Goal: Task Accomplishment & Management: Complete application form

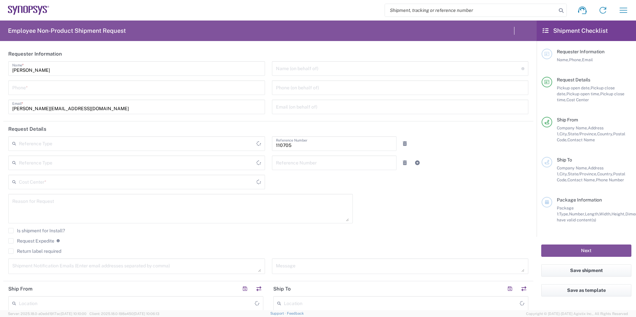
type input "CA02, CIO, IT ESS21 110705"
type input "Department"
type input "Delivered at Place"
type input "Canada"
type input "Ontario"
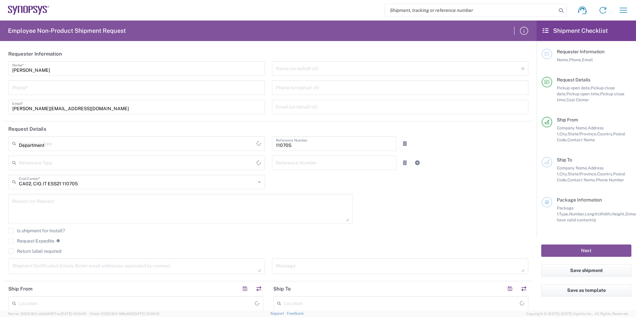
type input "Canada"
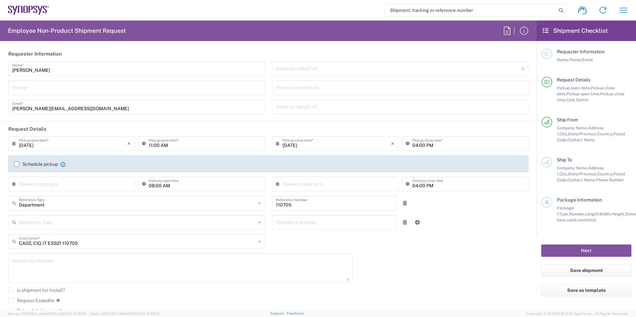
type input "Nepean CA09"
click at [75, 66] on input "Umesh Arora" at bounding box center [136, 68] width 249 height 12
click at [71, 68] on input "Umesh Arora" at bounding box center [136, 68] width 249 height 12
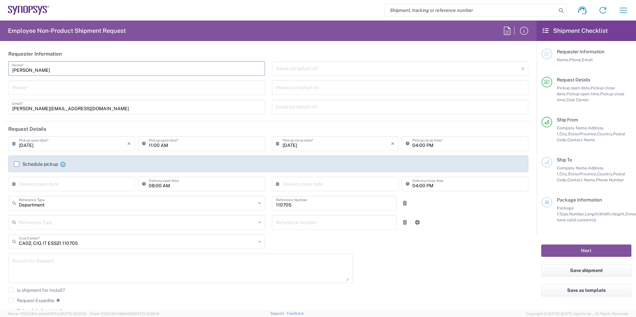
click at [71, 68] on input "Umesh Arora" at bounding box center [136, 68] width 249 height 12
type input "IT-Returns-[GEOGRAPHIC_DATA]"
click at [60, 85] on input "tel" at bounding box center [136, 88] width 249 height 12
type input "9057839287"
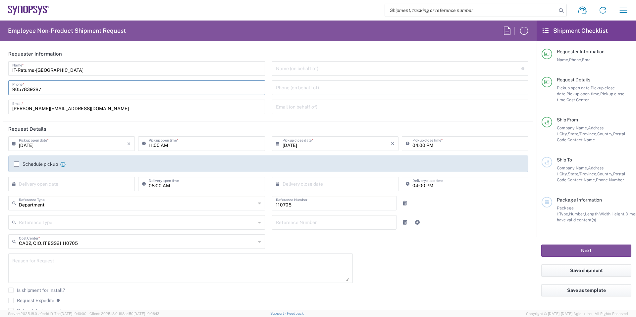
click at [76, 108] on input "umesha@synopsys.com" at bounding box center [136, 107] width 249 height 12
click at [76, 107] on input "umesha@synopsys.com" at bounding box center [136, 107] width 249 height 12
click at [77, 107] on input "umesha@synopsys.com" at bounding box center [136, 107] width 249 height 12
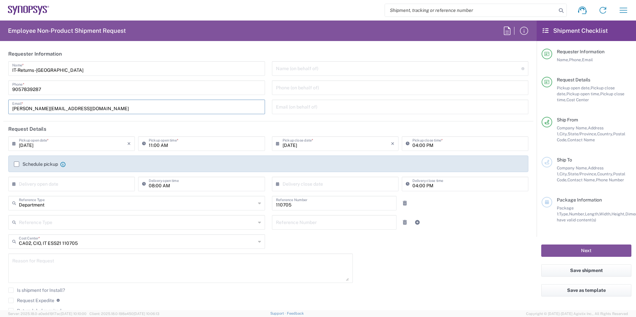
click at [77, 107] on input "umesha@synopsys.com" at bounding box center [136, 107] width 249 height 12
type input "[EMAIL_ADDRESS][DOMAIN_NAME]"
click at [65, 140] on input "09/04/2025" at bounding box center [73, 144] width 108 height 12
click at [26, 164] on label "Schedule pickup" at bounding box center [36, 164] width 44 height 5
click at [17, 164] on input "Schedule pickup" at bounding box center [17, 164] width 0 height 0
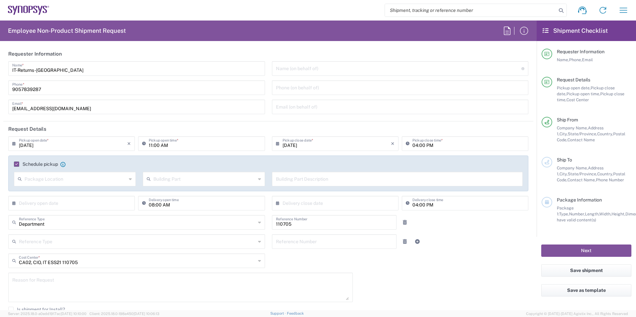
click at [151, 146] on input "11:00 AM" at bounding box center [205, 144] width 112 height 12
click at [145, 143] on icon at bounding box center [145, 144] width 7 height 11
click at [144, 143] on icon at bounding box center [145, 144] width 7 height 11
click at [144, 144] on icon at bounding box center [145, 144] width 7 height 11
click at [143, 143] on icon at bounding box center [145, 144] width 7 height 11
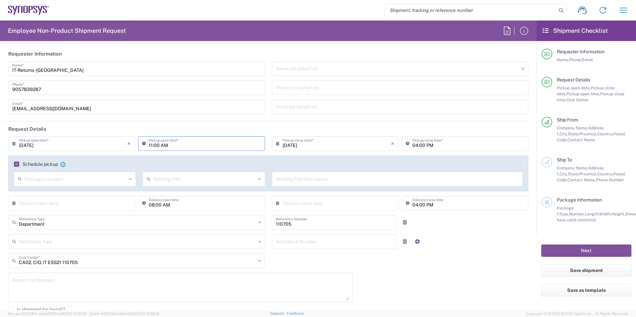
click at [143, 143] on icon at bounding box center [145, 144] width 7 height 11
click at [150, 145] on input "11:00 AM" at bounding box center [205, 144] width 112 height 12
click at [156, 147] on input "02:00 AM" at bounding box center [205, 144] width 112 height 12
click at [164, 146] on input "02:30 AM" at bounding box center [205, 144] width 112 height 12
type input "02:30 PM"
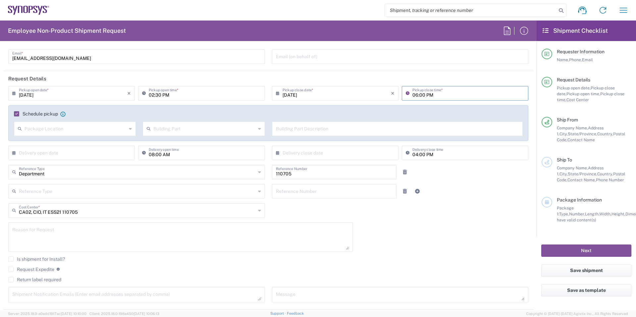
scroll to position [170, 0]
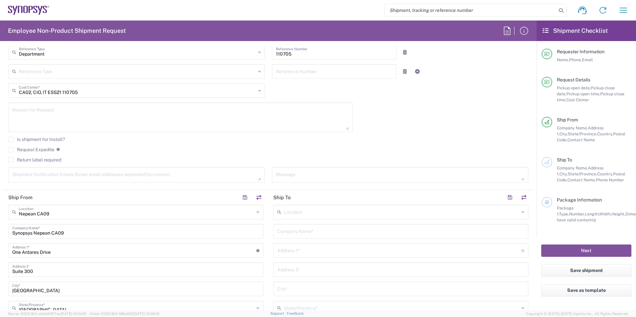
type input "06:00 PM"
click at [20, 162] on label "Return label required" at bounding box center [34, 159] width 53 height 5
click at [11, 160] on input "Return label required" at bounding box center [11, 160] width 0 height 0
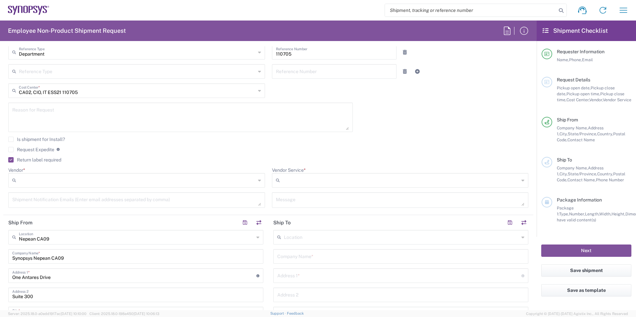
click at [37, 149] on label "Request Expedite" at bounding box center [31, 149] width 46 height 5
click at [11, 150] on input "Request Expedite" at bounding box center [11, 150] width 0 height 0
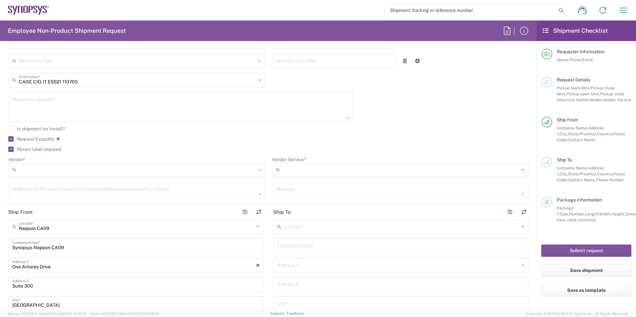
scroll to position [182, 0]
click at [71, 164] on input "Vendor *" at bounding box center [137, 169] width 237 height 11
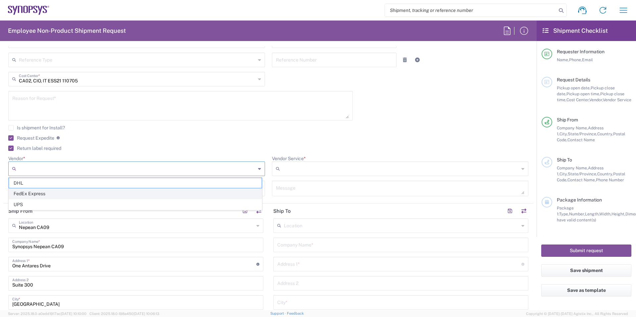
click at [63, 193] on span "FedEx Express" at bounding box center [135, 194] width 253 height 10
type input "FedEx Express"
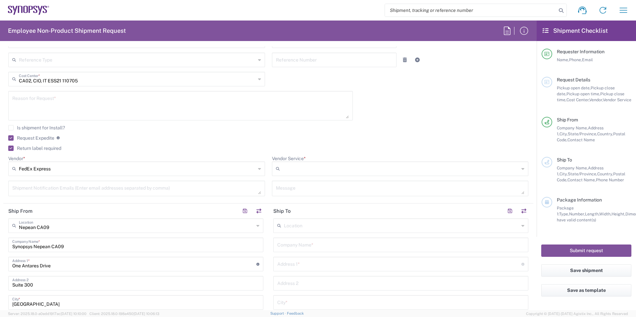
click at [278, 173] on icon at bounding box center [279, 169] width 7 height 11
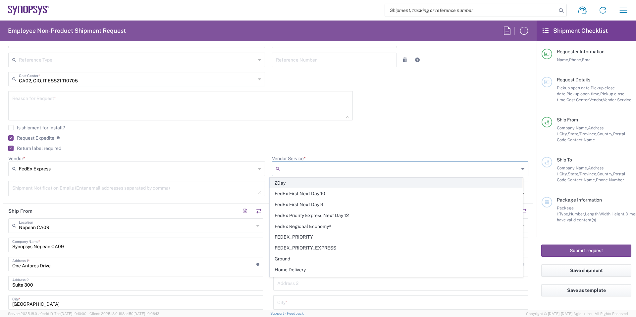
click at [291, 183] on span "2Day" at bounding box center [396, 183] width 253 height 10
type input "2Day"
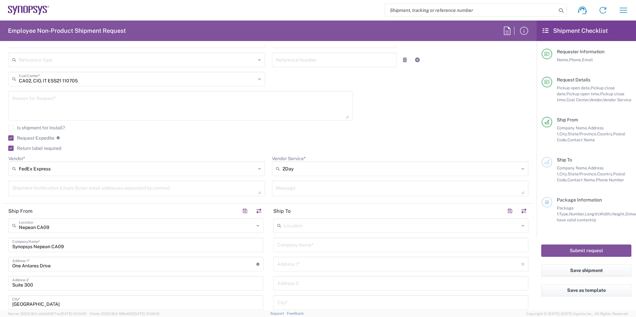
click at [213, 146] on agx-checkbox-control "Return label required" at bounding box center [268, 148] width 520 height 5
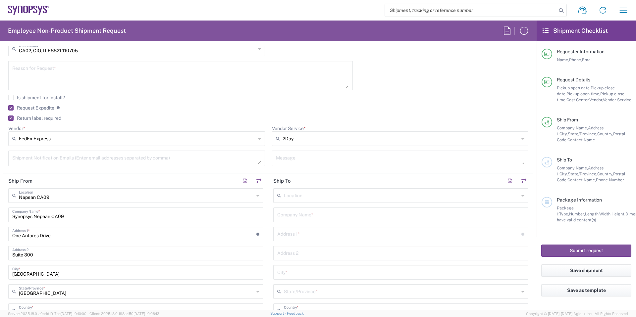
scroll to position [249, 0]
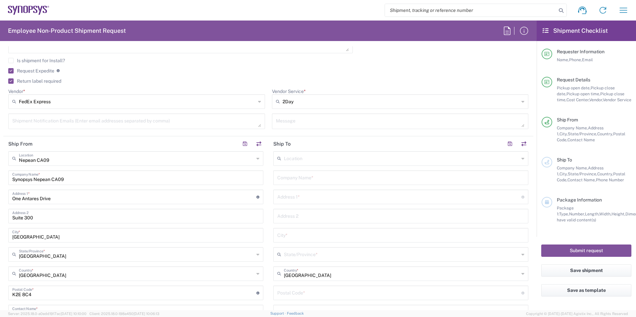
click at [124, 125] on textarea at bounding box center [136, 122] width 249 height 12
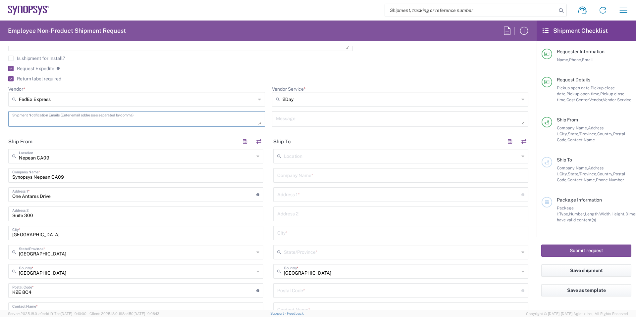
scroll to position [252, 0]
click at [162, 160] on input "text" at bounding box center [136, 156] width 235 height 12
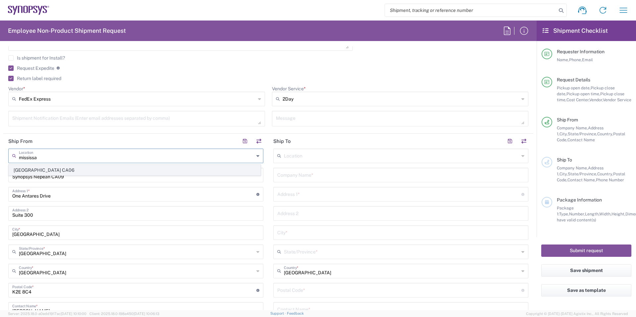
click at [115, 173] on span "Mississauga CA06" at bounding box center [135, 170] width 252 height 10
type input "Mississauga CA06"
type input "Synopsys Mississauga CA06"
type input "[STREET_ADDRESS]"
type input "Suite 900"
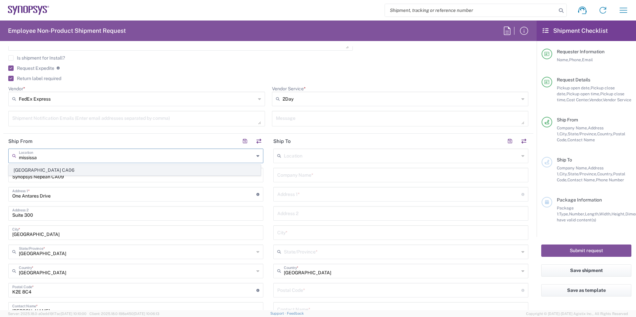
type input "[GEOGRAPHIC_DATA]"
type input "L5B 1M2"
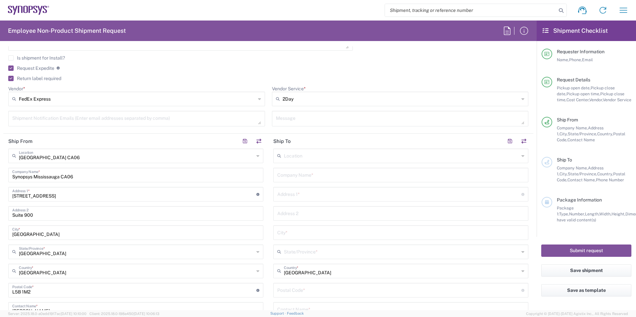
click at [298, 156] on input "text" at bounding box center [401, 156] width 235 height 12
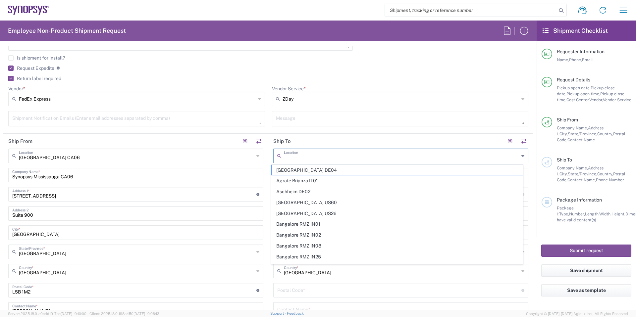
click at [246, 172] on input "Synopsys Mississauga CA06" at bounding box center [135, 175] width 247 height 12
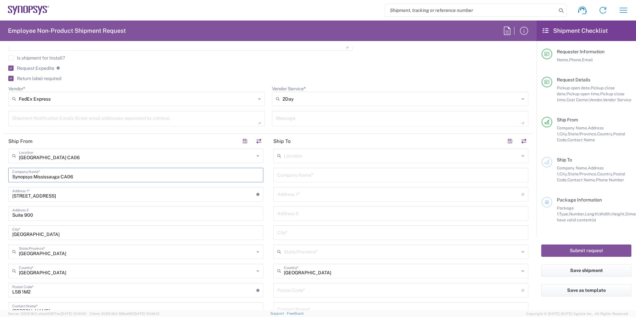
click at [304, 173] on input "text" at bounding box center [400, 175] width 247 height 12
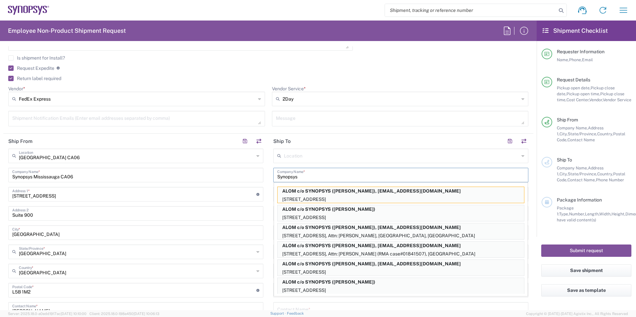
type input "Synopsys"
click at [207, 189] on input "[STREET_ADDRESS]" at bounding box center [134, 194] width 244 height 12
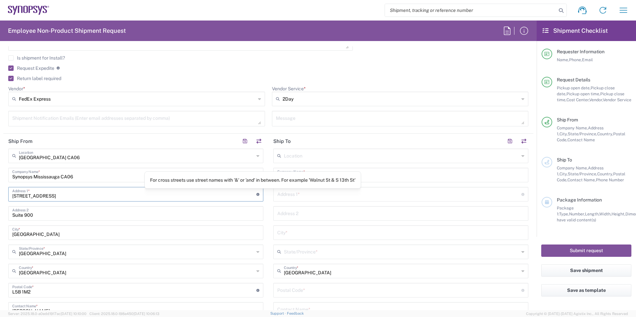
click at [307, 198] on input "text" at bounding box center [399, 194] width 244 height 12
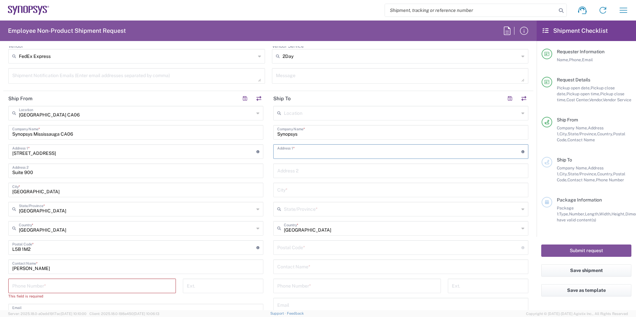
scroll to position [300, 0]
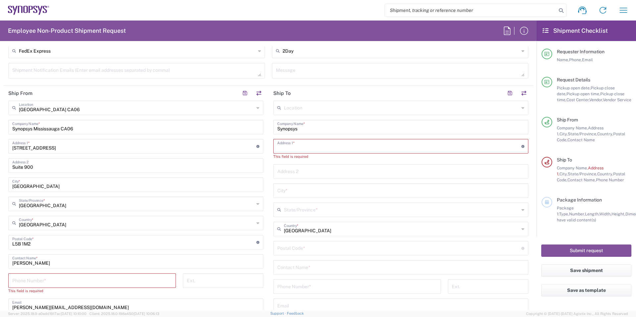
paste input "409, Legacy Circle Se,"
click at [287, 150] on input "409, Legacy Circle Se," at bounding box center [399, 146] width 244 height 12
click at [334, 147] on input "409, Legacy Circle Se," at bounding box center [399, 146] width 244 height 12
type input "[STREET_ADDRESS]"
click at [298, 186] on input "text" at bounding box center [400, 185] width 247 height 12
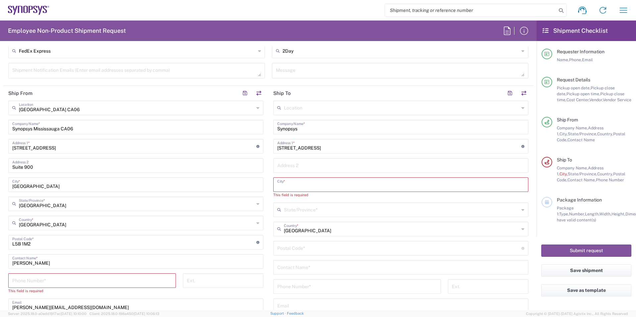
paste input "[GEOGRAPHIC_DATA]"
type input "[GEOGRAPHIC_DATA]"
click at [300, 211] on div "State/Province *" at bounding box center [400, 204] width 255 height 15
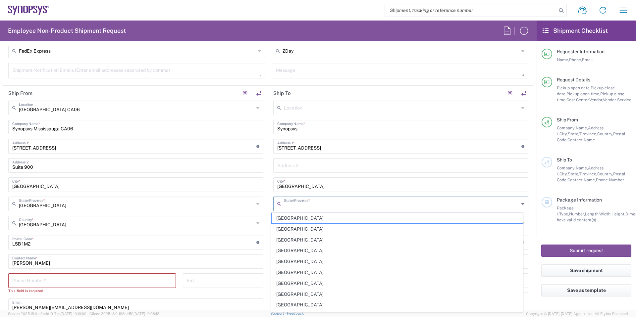
click at [290, 201] on input "text" at bounding box center [401, 204] width 235 height 12
paste input "Alberta"
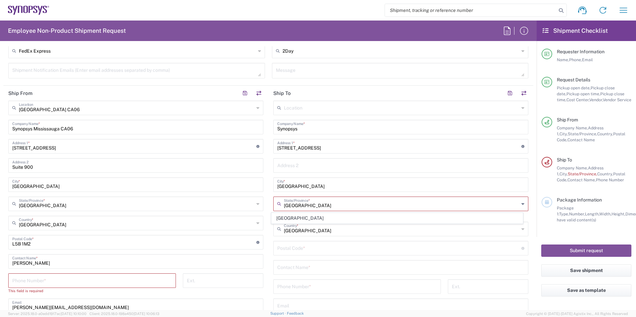
type input "Alberta"
click at [248, 223] on input "text" at bounding box center [136, 223] width 235 height 12
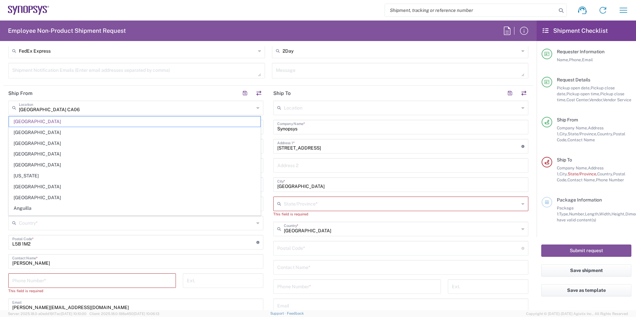
click at [283, 210] on div "State/Province *" at bounding box center [400, 204] width 255 height 15
type input "Canada"
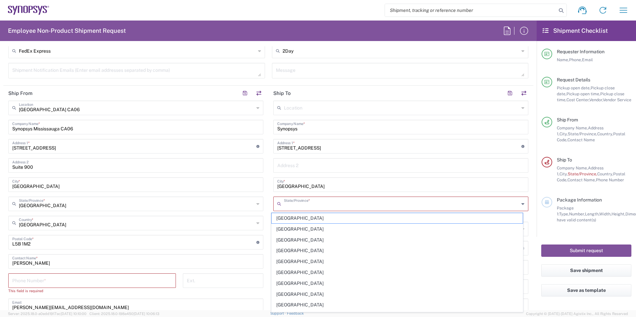
click at [293, 208] on input "text" at bounding box center [401, 204] width 235 height 12
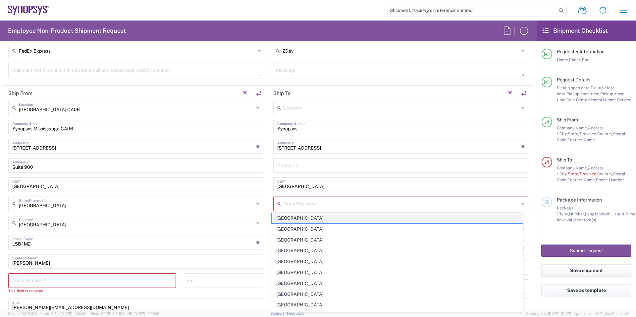
click at [293, 213] on span "Alberta" at bounding box center [398, 218] width 252 height 10
type input "Alberta"
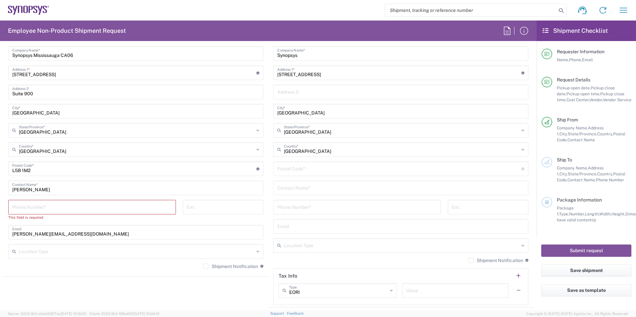
scroll to position [374, 0]
click at [120, 212] on input "tel" at bounding box center [92, 206] width 160 height 12
type input "9057839287"
click at [305, 211] on input "tel" at bounding box center [357, 206] width 160 height 12
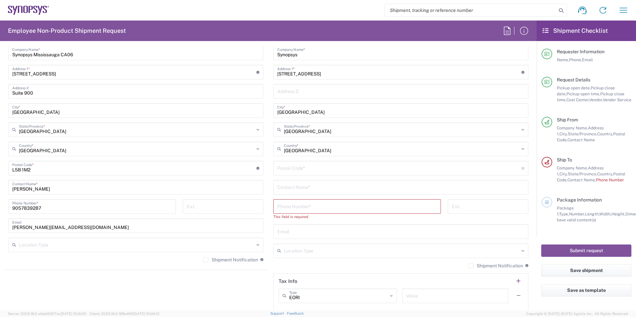
click at [295, 174] on div "Postal Code * Enter Postal Code here" at bounding box center [400, 168] width 255 height 15
click at [294, 170] on input "undefined" at bounding box center [399, 168] width 244 height 12
paste input "T2X 4J3"
type input "T2X 4J3"
click at [299, 197] on div "Location Aachen DE04 Agrate Brianza IT01 Aschheim DE02 Atlanta US60 Austin US26…" at bounding box center [400, 169] width 255 height 284
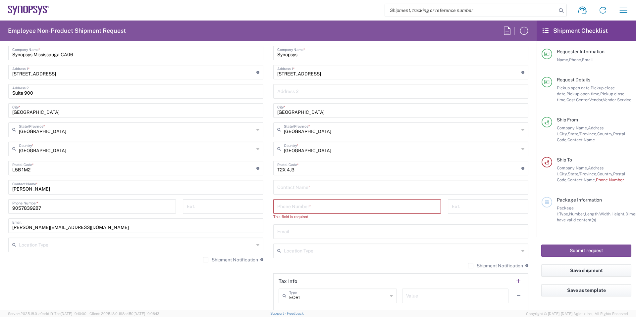
click at [294, 189] on input "text" at bounding box center [400, 187] width 247 height 12
paste input "Viswanathan"
click at [316, 212] on input "tel" at bounding box center [357, 206] width 160 height 12
click at [340, 189] on input "Viswanathan" at bounding box center [400, 187] width 247 height 12
paste input "Manickam"
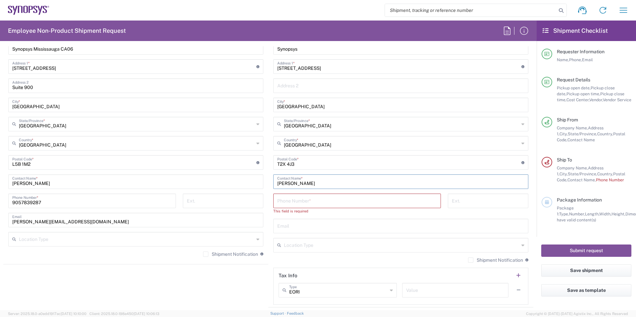
scroll to position [384, 0]
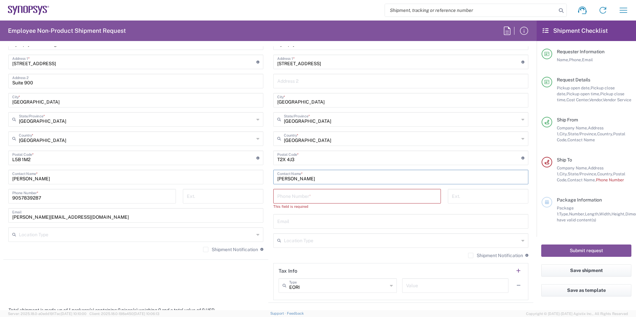
type input "Viswanathan Manickam"
click at [322, 199] on input "tel" at bounding box center [357, 196] width 160 height 12
paste input "403 827 2787"
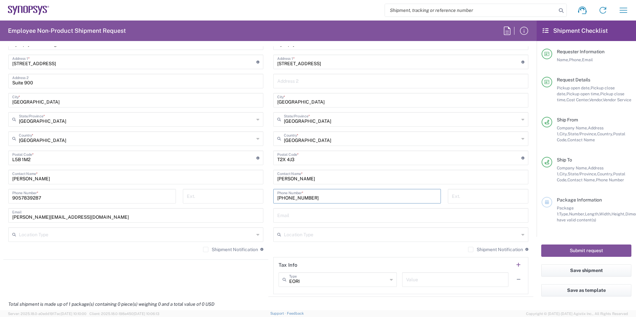
click at [287, 198] on input "403 827 2787" at bounding box center [357, 196] width 160 height 12
click at [284, 201] on input "403 827 2787" at bounding box center [357, 196] width 160 height 12
click at [284, 199] on input "403 827 2787" at bounding box center [357, 196] width 160 height 12
click at [294, 199] on input "403827 2787" at bounding box center [357, 196] width 160 height 12
type input "4038272787"
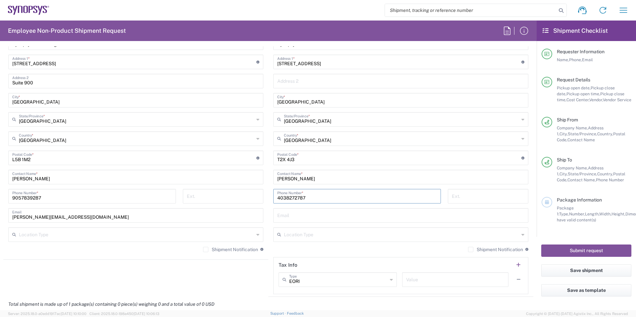
click at [299, 211] on input "text" at bounding box center [400, 215] width 247 height 12
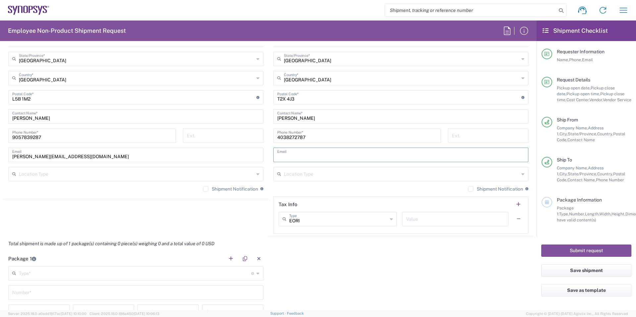
scroll to position [446, 0]
click at [174, 180] on div "Location Type" at bounding box center [135, 173] width 255 height 15
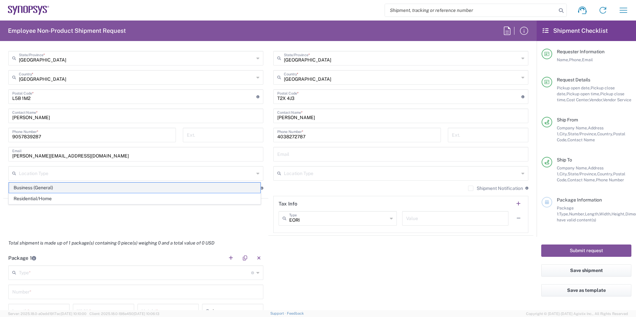
click at [166, 189] on span "Business (General)" at bounding box center [135, 188] width 252 height 10
type input "Business (General)"
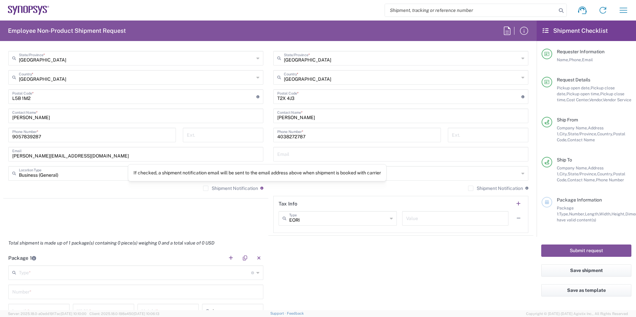
click at [298, 179] on div "If checked, a shipment notification email will be sent to the email address abo…" at bounding box center [257, 172] width 259 height 17
click at [322, 179] on div "Location Type" at bounding box center [400, 173] width 255 height 15
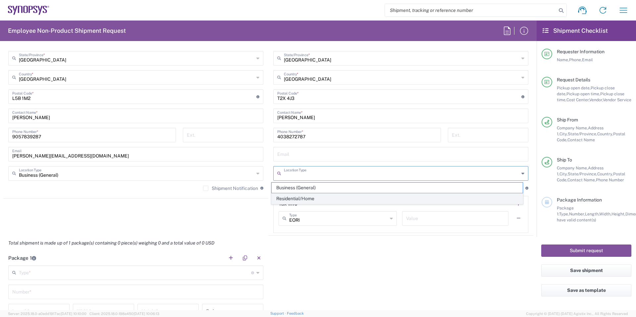
click at [306, 195] on span "Residential/Home" at bounding box center [398, 199] width 252 height 10
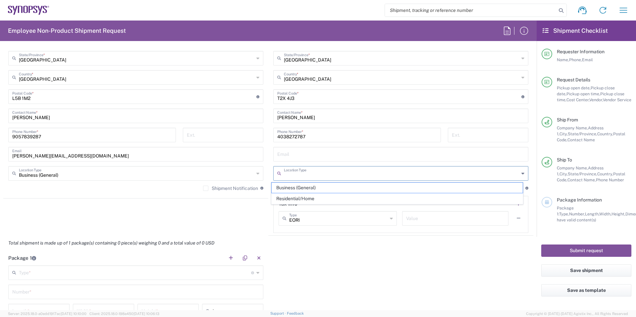
type input "Residential/Home"
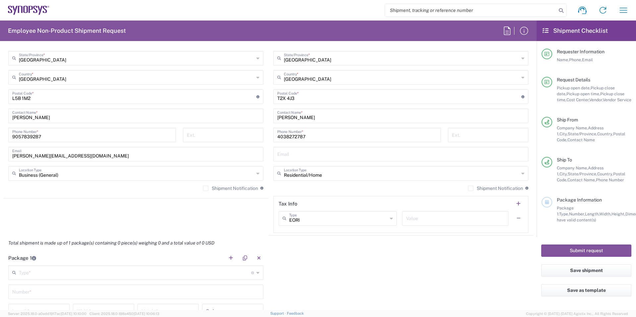
click at [232, 189] on label "Shipment Notification" at bounding box center [230, 188] width 55 height 5
click at [206, 189] on input "Shipment Notification" at bounding box center [206, 189] width 0 height 0
click at [468, 188] on label "Shipment Notification" at bounding box center [495, 188] width 55 height 5
click at [471, 189] on input "Shipment Notification" at bounding box center [471, 189] width 0 height 0
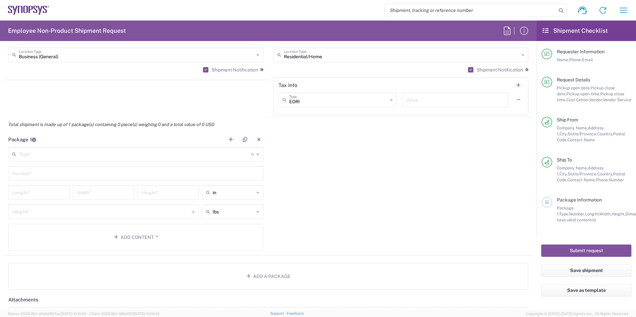
scroll to position [570, 0]
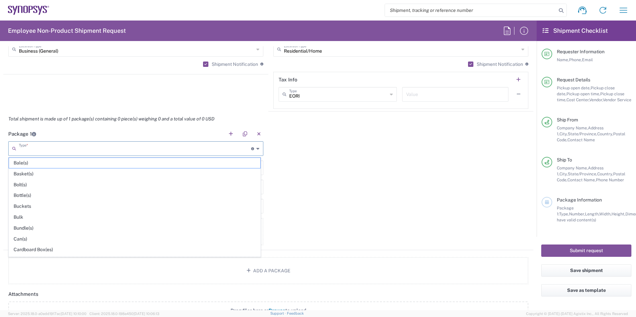
click at [234, 152] on input "text" at bounding box center [135, 148] width 232 height 12
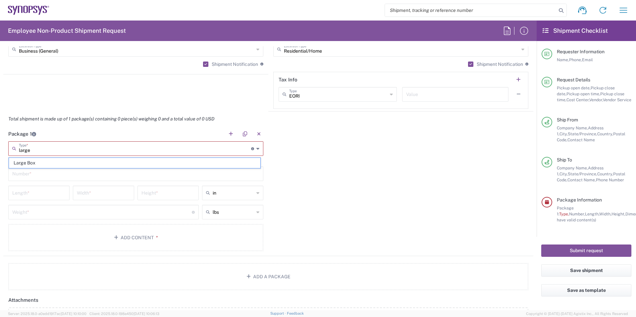
type input "Large Box"
type input "17.5"
type input "12.5"
type input "3"
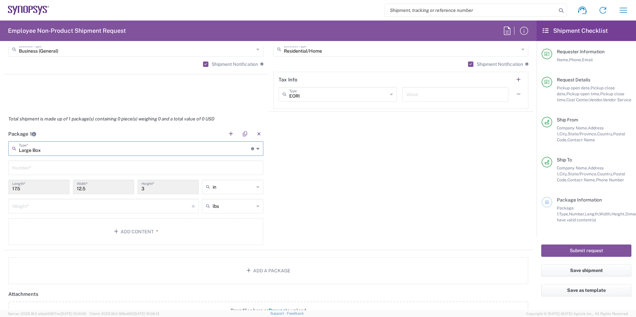
type input "Large Box"
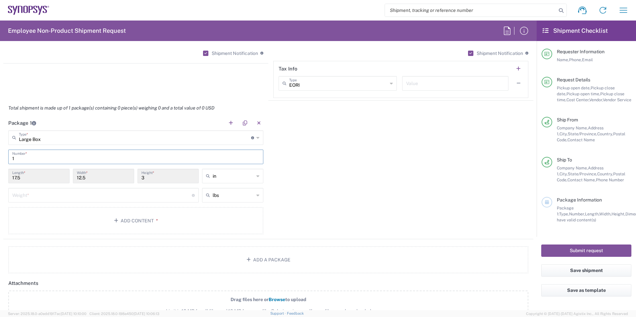
type input "1"
click at [96, 195] on input "number" at bounding box center [102, 195] width 180 height 12
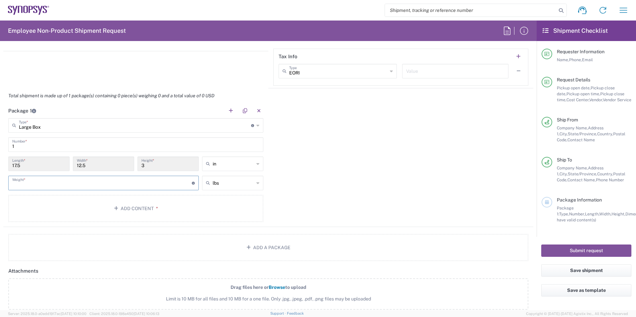
scroll to position [634, 0]
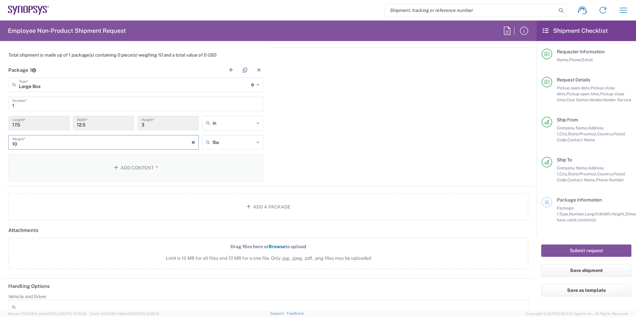
type input "10"
click at [107, 169] on button "Add Content *" at bounding box center [135, 167] width 255 height 27
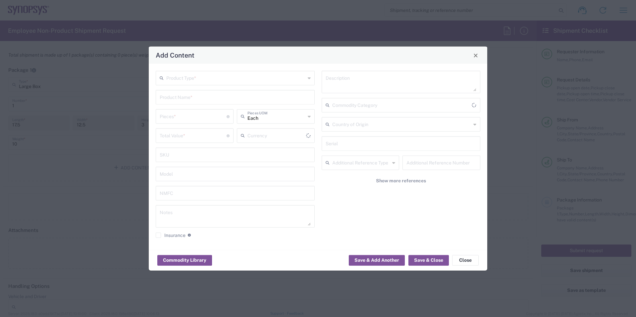
type input "US Dollar"
click at [179, 85] on div "Product Type * Product Name * Pieces * Number of pieces inside all the packages…" at bounding box center [235, 157] width 166 height 172
click at [183, 84] on div "Product Type *" at bounding box center [235, 78] width 159 height 15
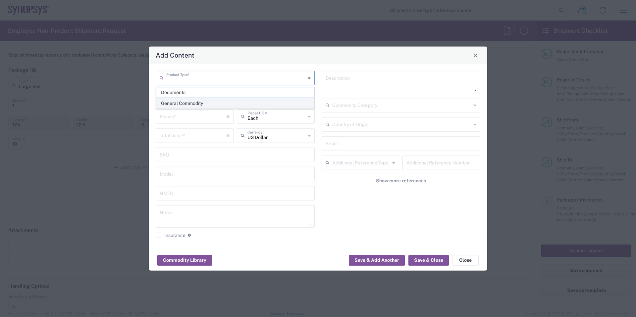
click at [199, 105] on span "General Commodity" at bounding box center [235, 103] width 158 height 10
type input "General Commodity"
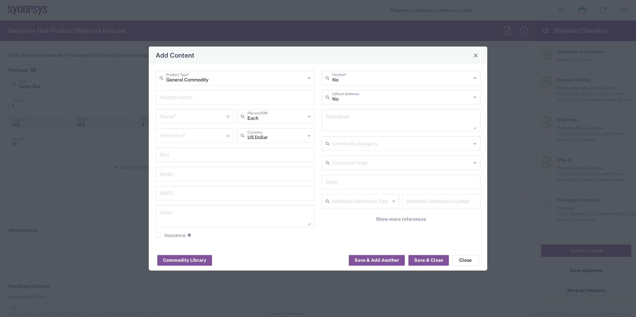
click at [189, 99] on input "text" at bounding box center [235, 97] width 151 height 12
type input "HP Zbook G11"
click at [168, 118] on input "number" at bounding box center [193, 116] width 67 height 12
type input "1"
click at [211, 133] on input "number" at bounding box center [193, 136] width 67 height 12
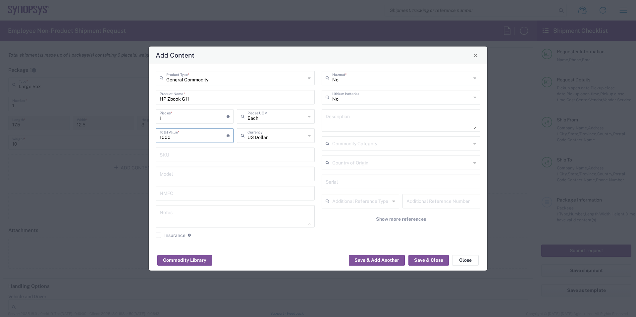
type input "1000"
click at [338, 102] on input "text" at bounding box center [401, 97] width 139 height 12
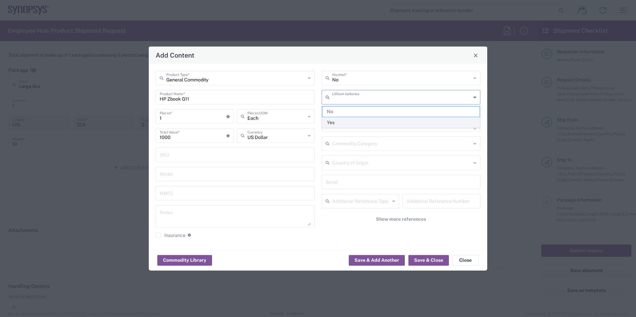
click at [341, 118] on span "Yes" at bounding box center [401, 123] width 158 height 10
type input "Yes"
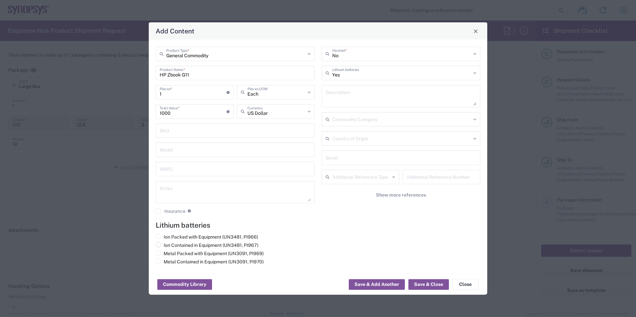
click at [210, 244] on label "Ion Contained in Equipment (UN3481, PI967)" at bounding box center [207, 246] width 103 height 6
click at [168, 244] on input "Ion Contained in Equipment (UN3481, PI967)" at bounding box center [166, 245] width 4 height 4
radio input "true"
click at [341, 215] on div "No Hazmat * Yes Lithium batteries Description Commodity Category Country of Ori…" at bounding box center [401, 133] width 166 height 172
click at [427, 285] on button "Save & Close" at bounding box center [429, 285] width 40 height 11
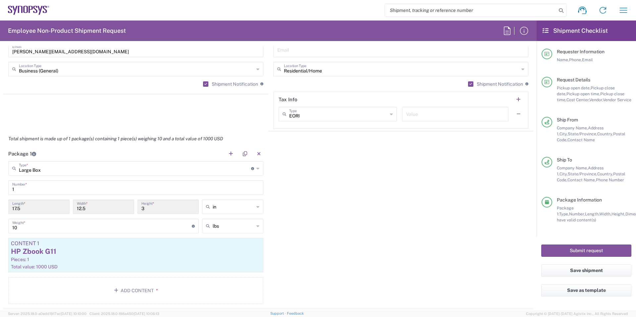
scroll to position [837, 0]
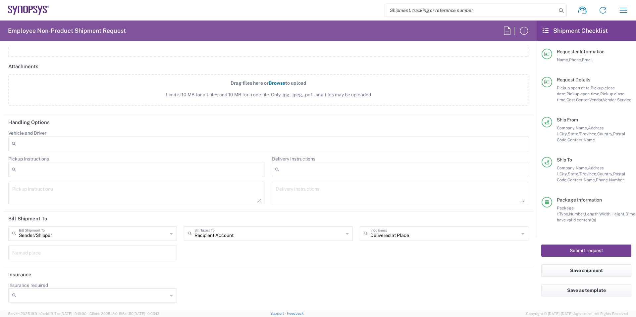
click at [590, 251] on button "Submit request" at bounding box center [586, 251] width 90 height 12
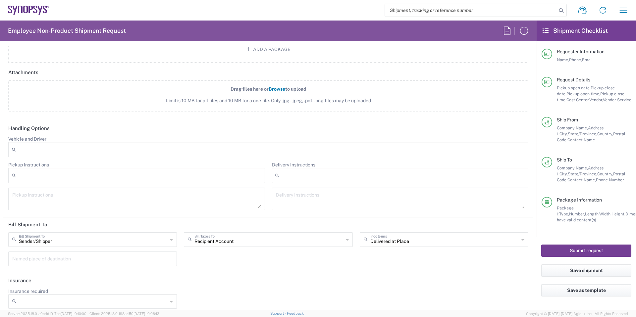
scroll to position [843, 0]
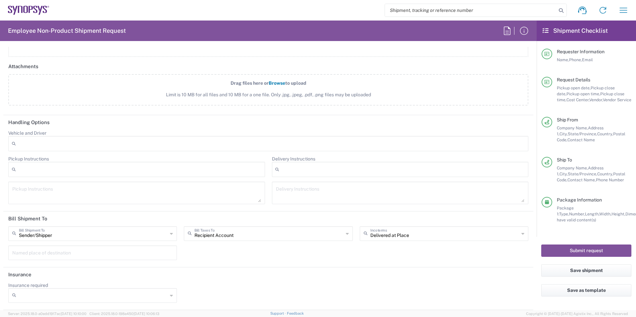
click at [569, 237] on div "Submit request" at bounding box center [586, 251] width 99 height 28
click at [566, 251] on button "Submit request" at bounding box center [586, 251] width 90 height 12
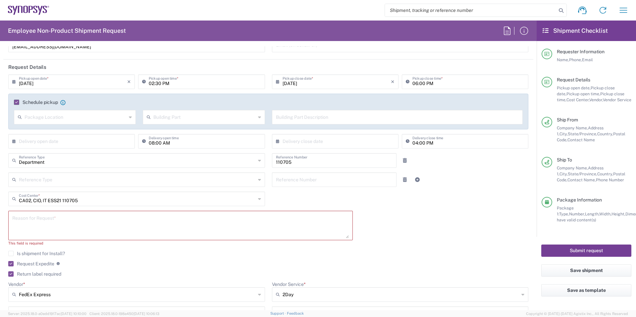
scroll to position [117, 0]
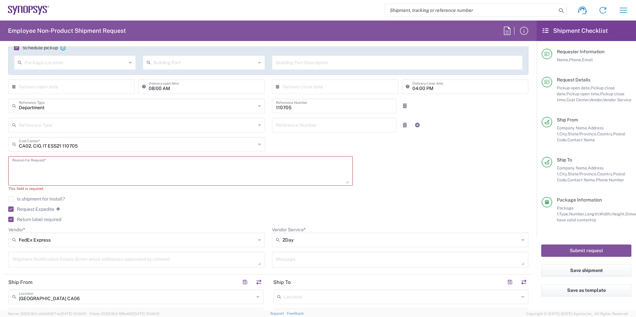
click at [178, 174] on textarea at bounding box center [180, 171] width 337 height 26
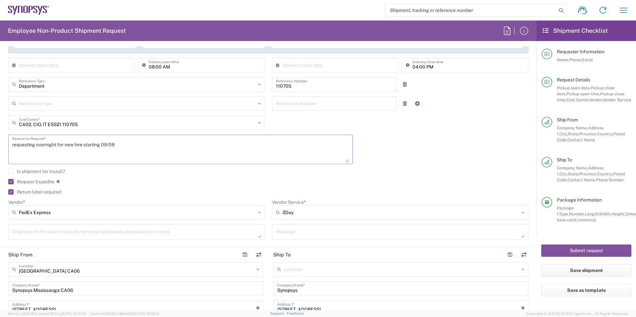
scroll to position [173, 0]
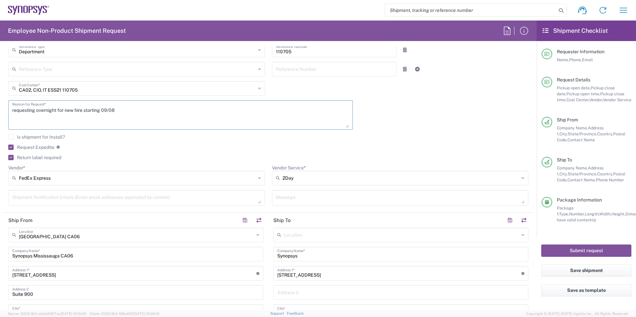
type textarea "requesting overnight for new hire starting 09/08"
click at [296, 170] on label "Vendor Service *" at bounding box center [289, 168] width 34 height 6
click at [296, 173] on input "2Day" at bounding box center [401, 178] width 237 height 11
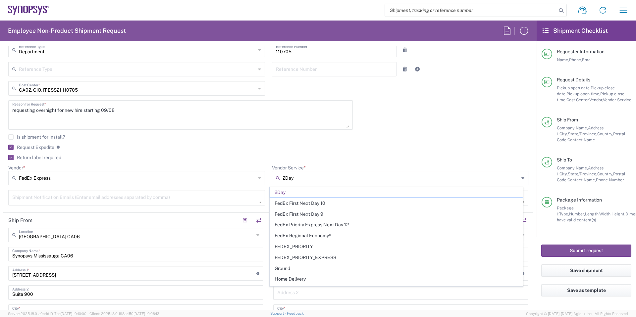
click at [299, 177] on input "2Day" at bounding box center [401, 178] width 237 height 11
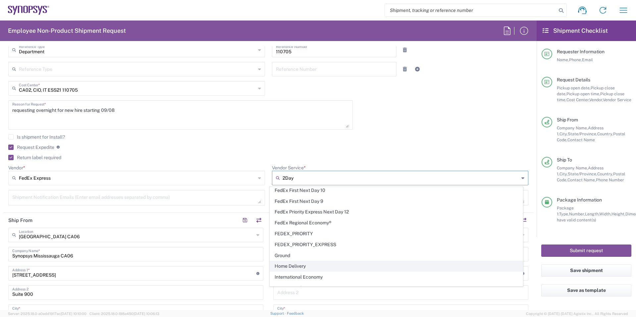
scroll to position [53, 0]
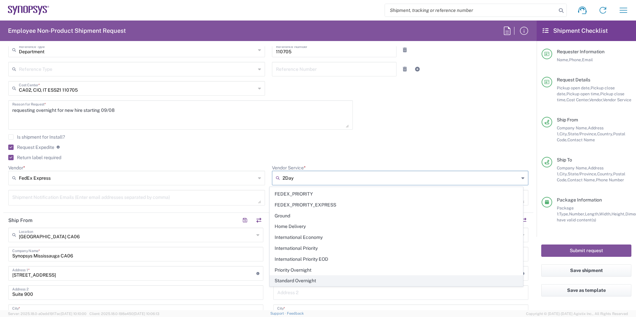
click at [341, 279] on span "Standard Overnight" at bounding box center [396, 281] width 253 height 10
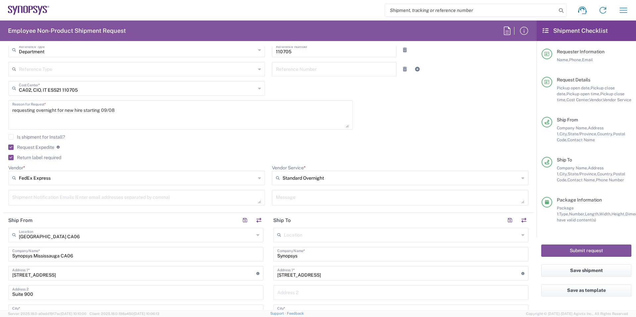
click at [283, 165] on label "Vendor Service *" at bounding box center [289, 168] width 34 height 6
click at [283, 173] on input "Standard Overnight" at bounding box center [401, 178] width 237 height 11
type input "Standard Overnight"
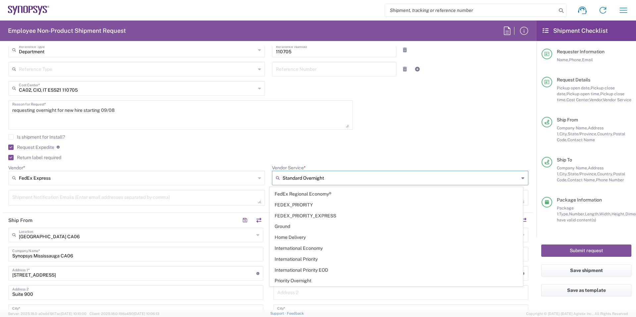
scroll to position [0, 0]
click at [43, 157] on label "Return label required" at bounding box center [34, 157] width 53 height 5
click at [10, 158] on input "Return label required" at bounding box center [10, 158] width 0 height 0
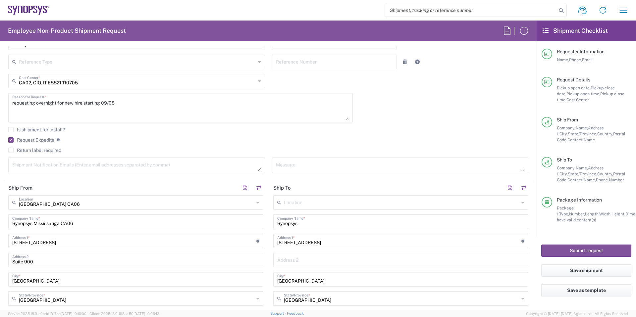
scroll to position [227, 0]
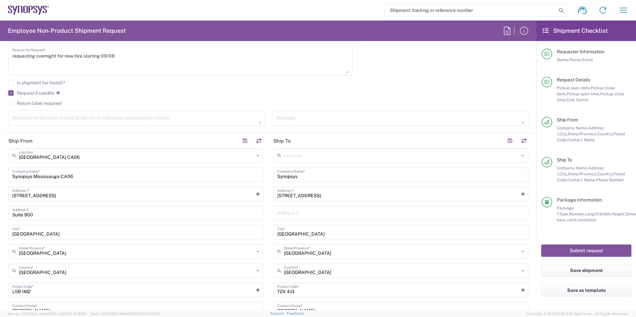
click at [63, 102] on agx-checkbox-control "Return label required" at bounding box center [268, 103] width 520 height 5
click at [59, 103] on label "Return label required" at bounding box center [34, 103] width 53 height 5
click at [11, 103] on input "Return label required" at bounding box center [11, 103] width 0 height 0
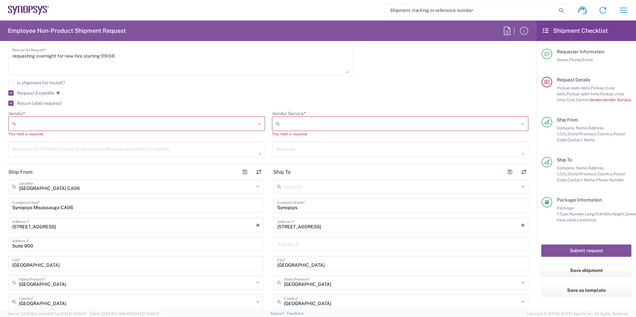
click at [59, 103] on label "Return label required" at bounding box center [34, 103] width 53 height 5
click at [10, 103] on input "Return label required" at bounding box center [10, 103] width 0 height 0
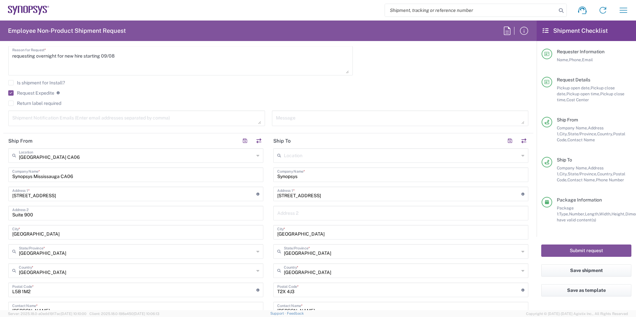
click at [100, 99] on div "Request Expedite If expedite is checked you will be unable to rate and book thi…" at bounding box center [268, 95] width 520 height 11
click at [153, 104] on agx-checkbox-control "Return label required" at bounding box center [268, 103] width 520 height 5
click at [58, 57] on textarea "requesting overnight for new hire starting 09/08" at bounding box center [180, 61] width 337 height 26
type textarea "requesting overnight shipping for new hire starting 09/08"
click at [208, 82] on agx-checkbox-control "Is shipment for Install?" at bounding box center [268, 82] width 520 height 5
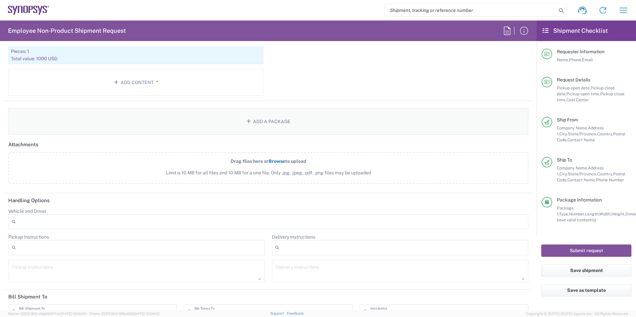
scroll to position [812, 0]
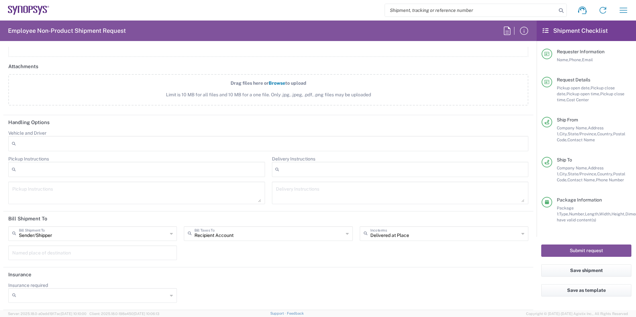
click at [578, 234] on div "Package Information Package 1: Type, Number, Length, Width, Height, Dimension, …" at bounding box center [587, 217] width 90 height 40
click at [575, 246] on button "Submit request" at bounding box center [586, 251] width 90 height 12
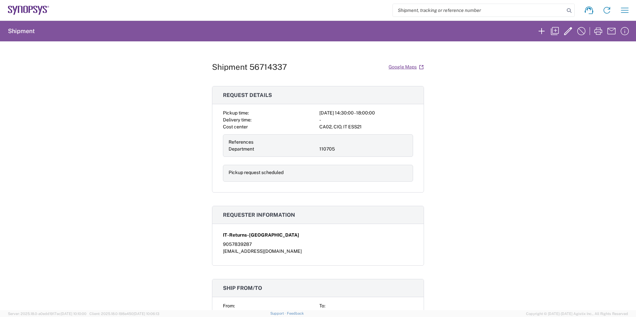
click at [269, 66] on h1 "Shipment 56714337" at bounding box center [249, 67] width 75 height 10
copy h1 "56714337"
click at [256, 74] on div "Shipment 56714337 Google Maps Request details Pickup time: 2025-09-04 14:30:00 …" at bounding box center [318, 175] width 212 height 269
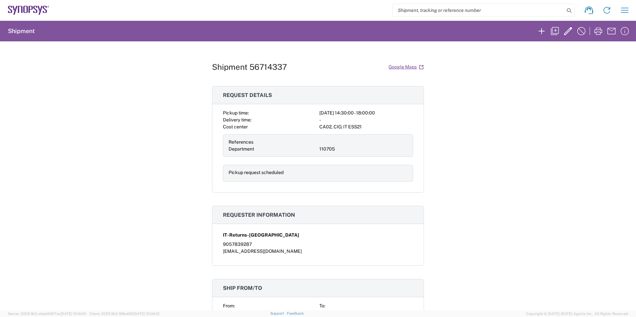
click at [260, 64] on h1 "Shipment 56714337" at bounding box center [249, 67] width 75 height 10
copy div "Shipment 56714337 Google Maps"
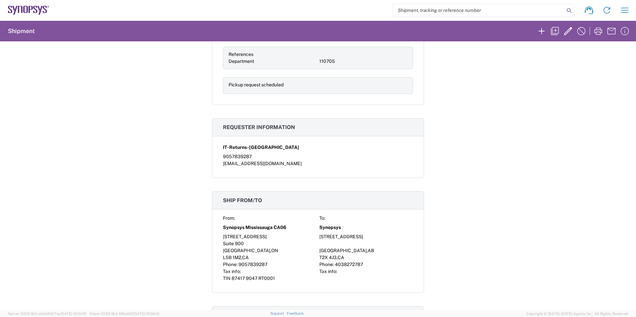
scroll to position [140, 0]
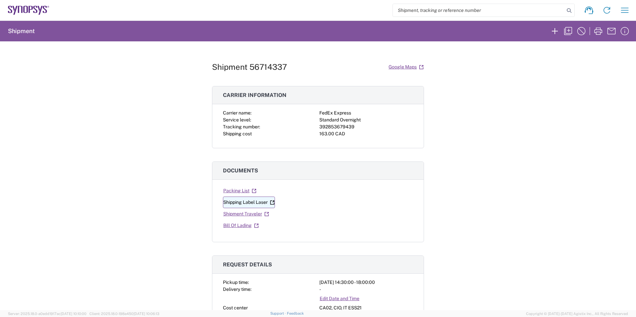
click at [249, 203] on link "Shipping Label Laser" at bounding box center [249, 203] width 52 height 12
click at [325, 124] on div "392853679439" at bounding box center [366, 127] width 94 height 7
drag, startPoint x: 325, startPoint y: 124, endPoint x: 328, endPoint y: 126, distance: 3.4
click at [326, 125] on div "392853679439" at bounding box center [366, 127] width 94 height 7
click at [332, 127] on div "392853679439" at bounding box center [366, 127] width 94 height 7
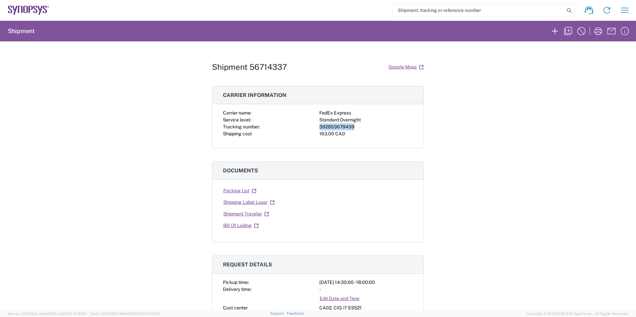
click at [332, 127] on div "392853679439" at bounding box center [366, 127] width 94 height 7
copy div "392853679439"
